Goal: Task Accomplishment & Management: Manage account settings

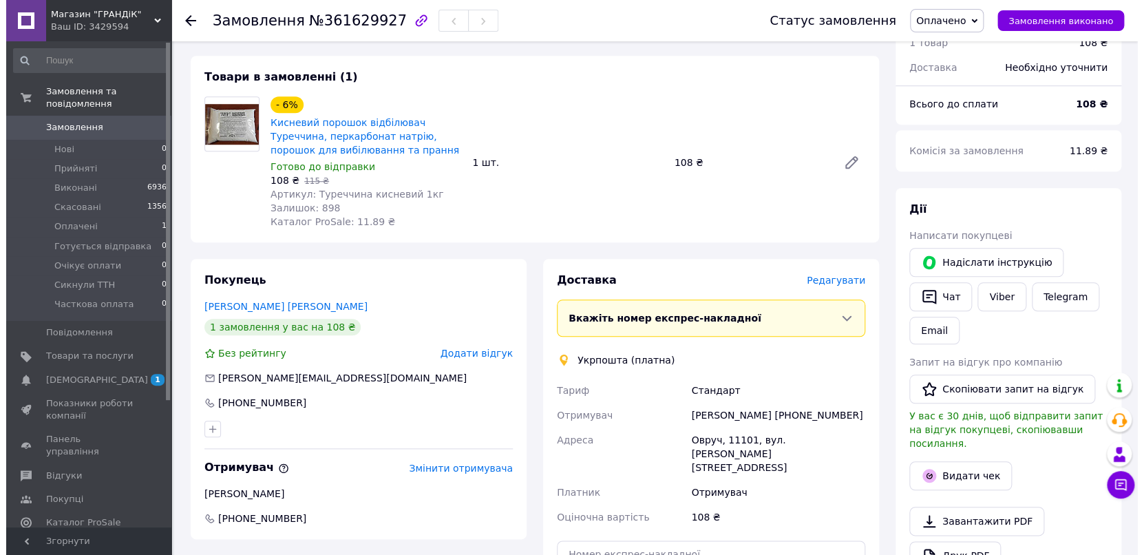
scroll to position [535, 0]
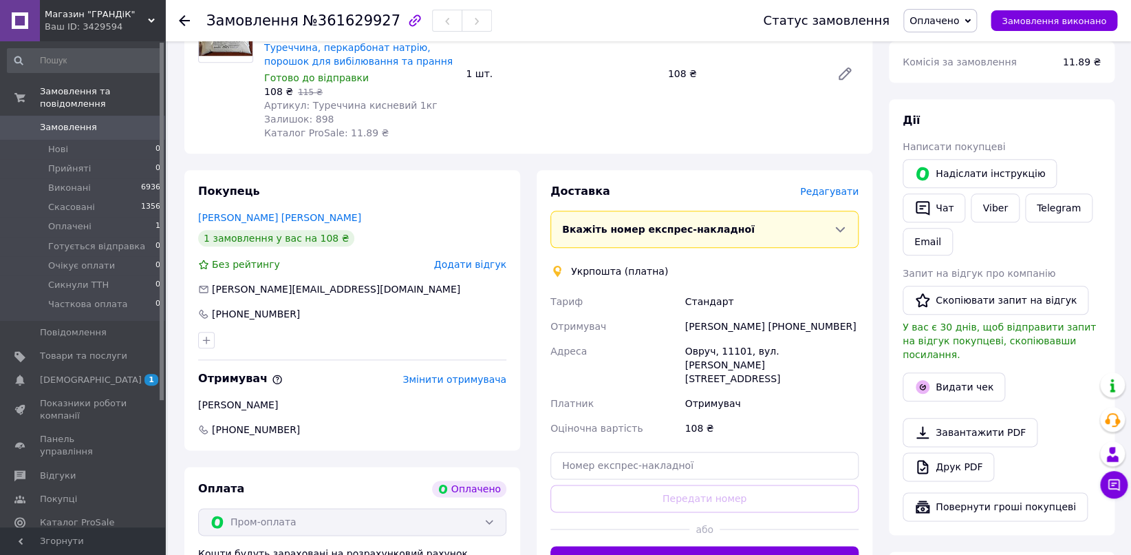
click at [837, 186] on span "Редагувати" at bounding box center [829, 191] width 58 height 11
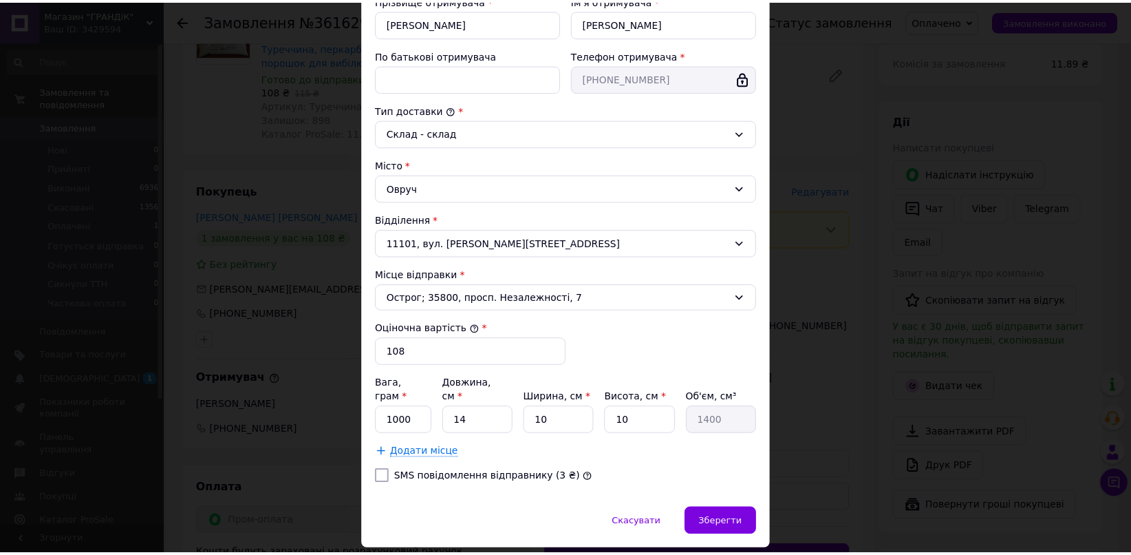
scroll to position [303, 0]
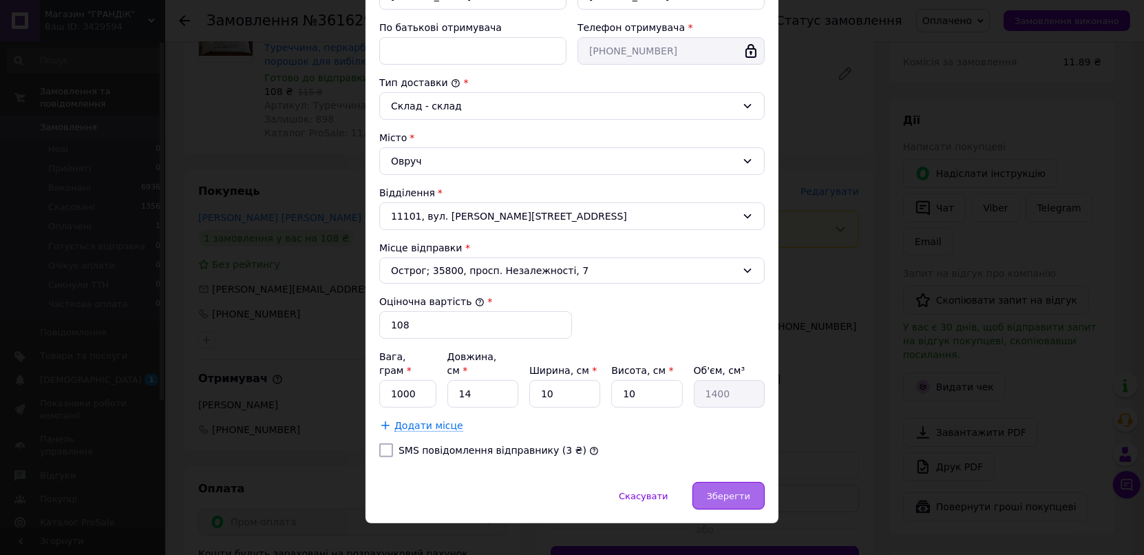
click at [714, 491] on span "Зберегти" at bounding box center [728, 496] width 43 height 10
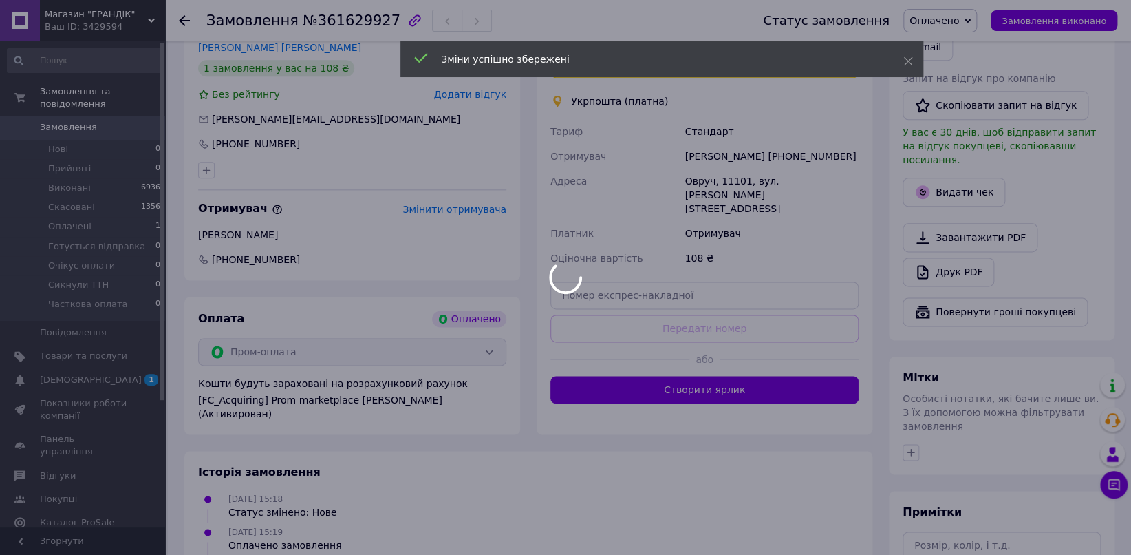
scroll to position [797, 0]
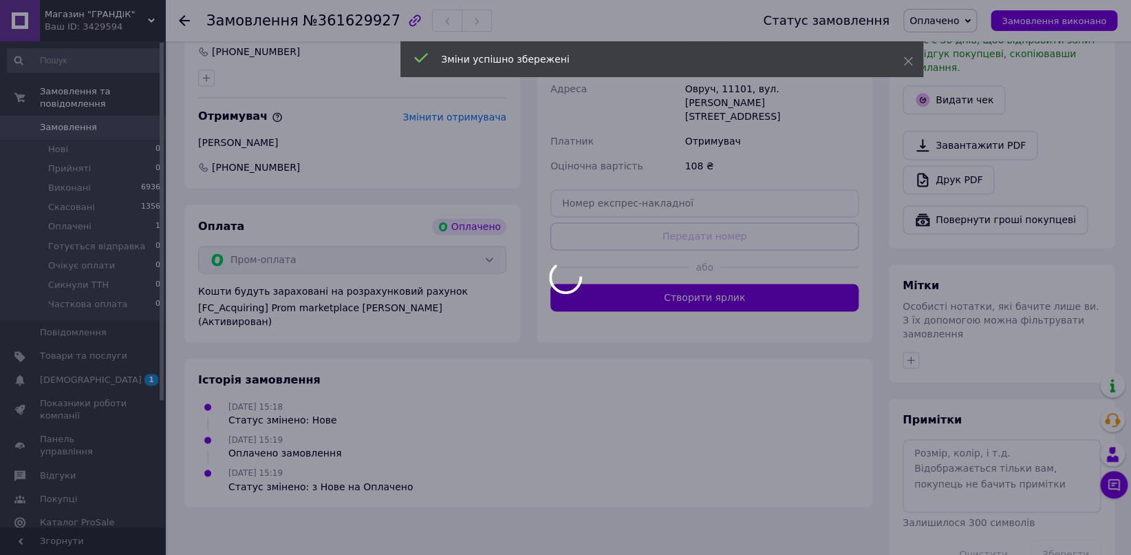
click at [763, 266] on div at bounding box center [565, 277] width 1131 height 555
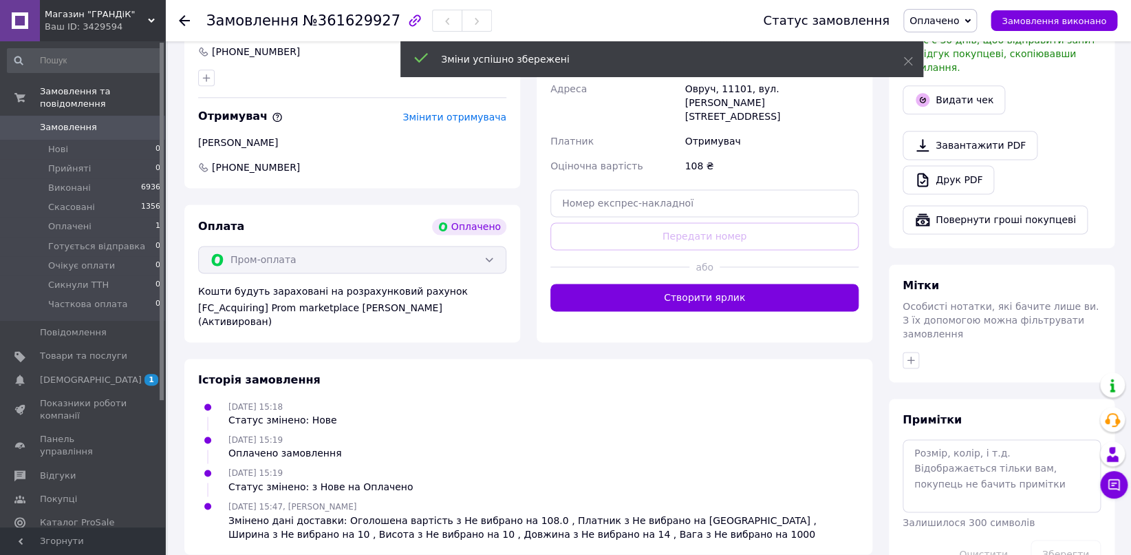
click at [763, 284] on button "Створити ярлик" at bounding box center [705, 298] width 308 height 28
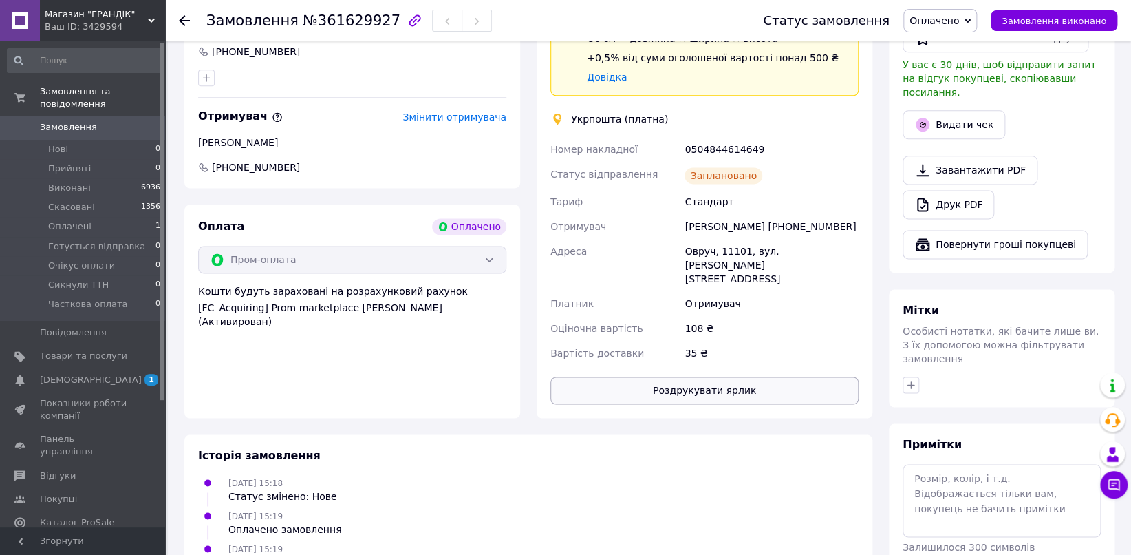
click at [762, 376] on button "Роздрукувати ярлик" at bounding box center [705, 390] width 308 height 28
click at [975, 19] on span "Оплачено" at bounding box center [941, 20] width 74 height 23
click at [957, 67] on li "Виконано" at bounding box center [959, 68] width 111 height 21
click at [958, 110] on button "Видати чек" at bounding box center [954, 124] width 103 height 29
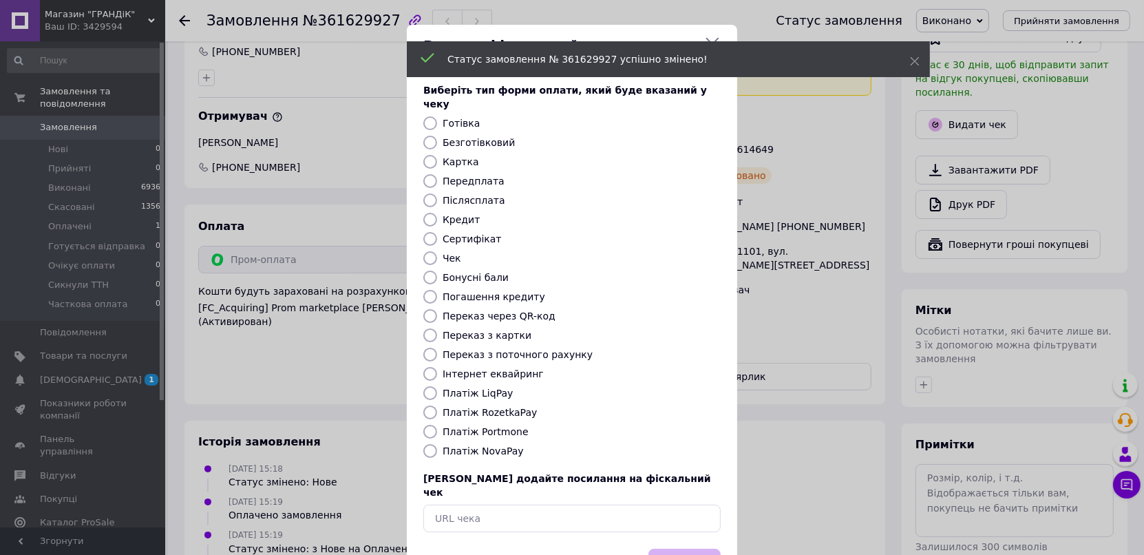
click at [429, 136] on input "Безготівковий" at bounding box center [430, 143] width 14 height 14
radio input "true"
click at [683, 548] on button "Вибрати" at bounding box center [684, 563] width 72 height 30
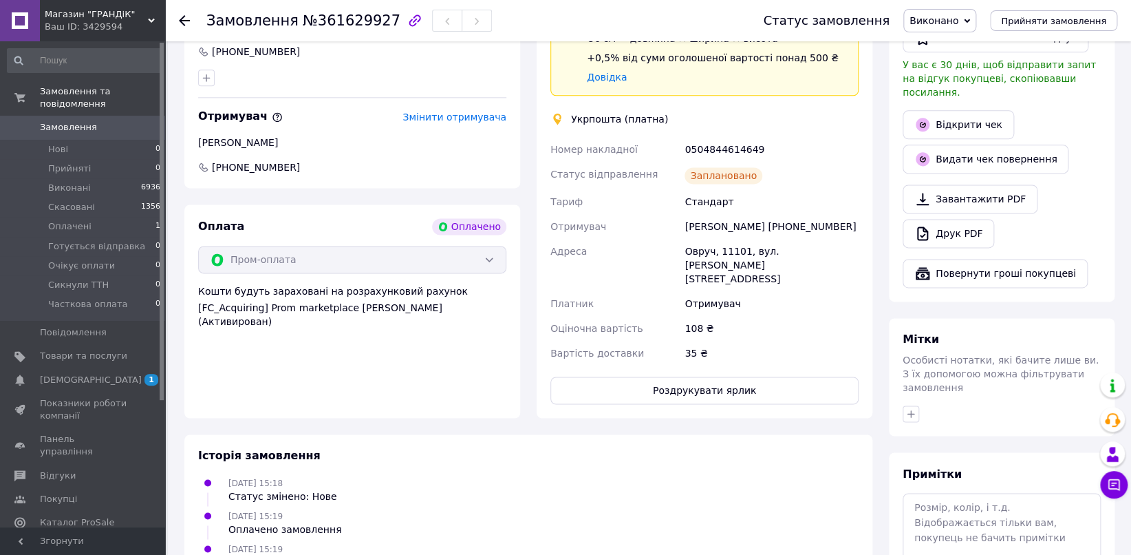
click at [70, 121] on span "Замовлення" at bounding box center [68, 127] width 57 height 12
